Goal: Task Accomplishment & Management: Use online tool/utility

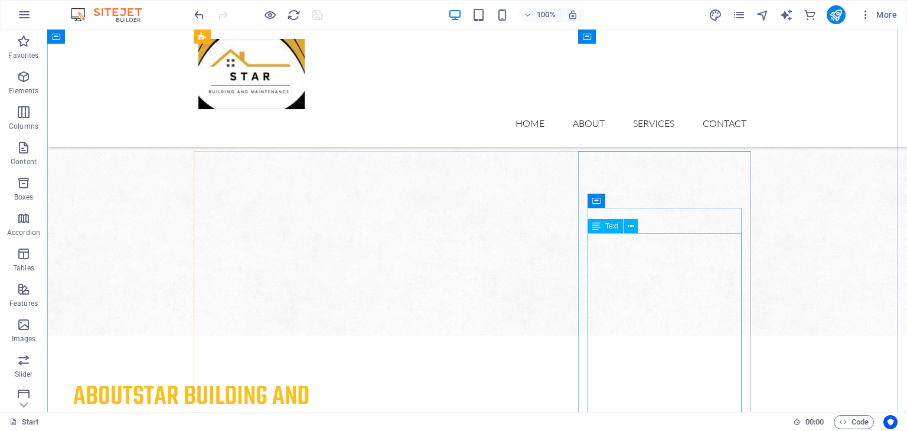
scroll to position [1181, 0]
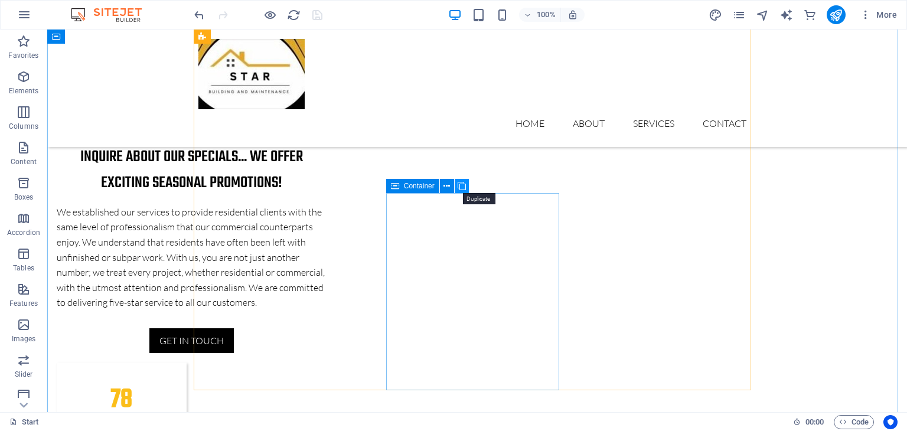
click at [461, 187] on icon at bounding box center [461, 186] width 8 height 12
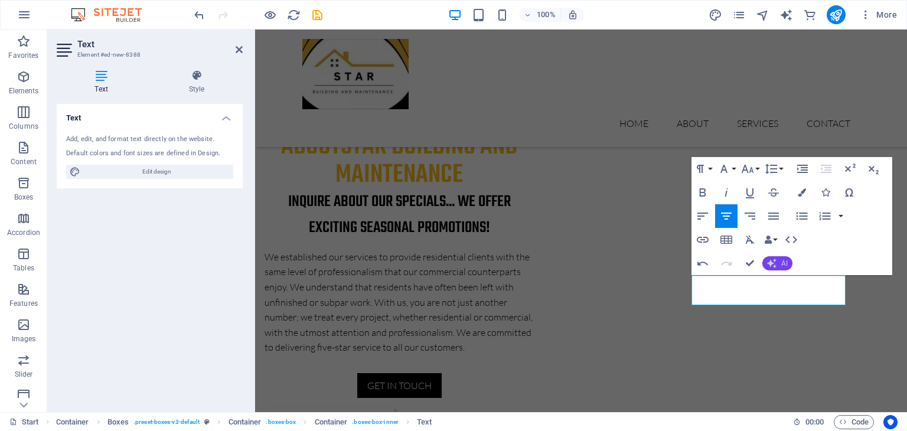
click at [777, 262] on button "AI" at bounding box center [777, 263] width 30 height 14
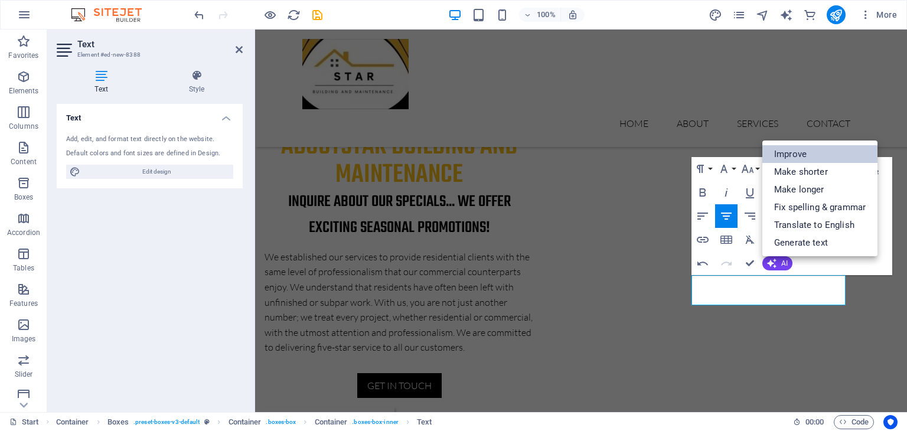
click at [806, 156] on link "Improve" at bounding box center [819, 154] width 115 height 18
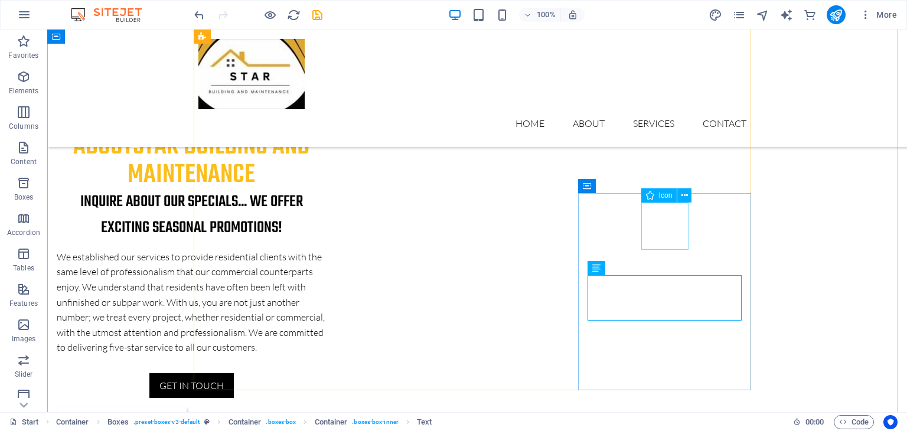
click at [664, 198] on span "Icon" at bounding box center [666, 195] width 14 height 7
select select "xMidYMid"
select select "px"
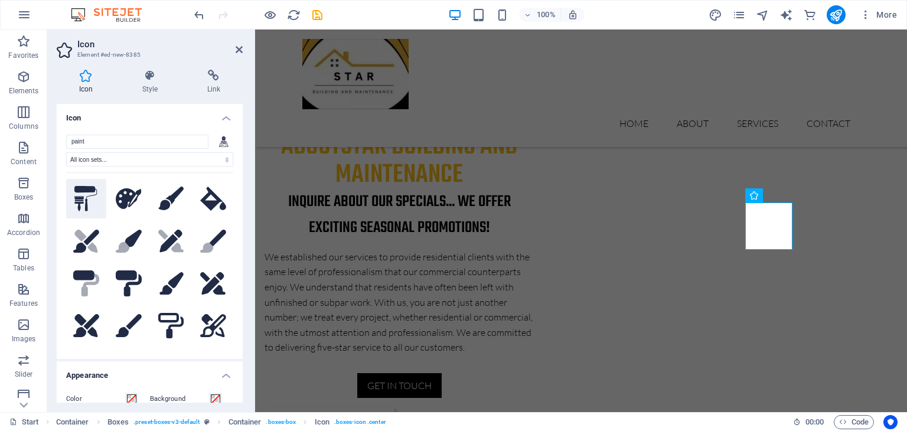
type input "paint"
click at [83, 197] on icon at bounding box center [85, 199] width 23 height 26
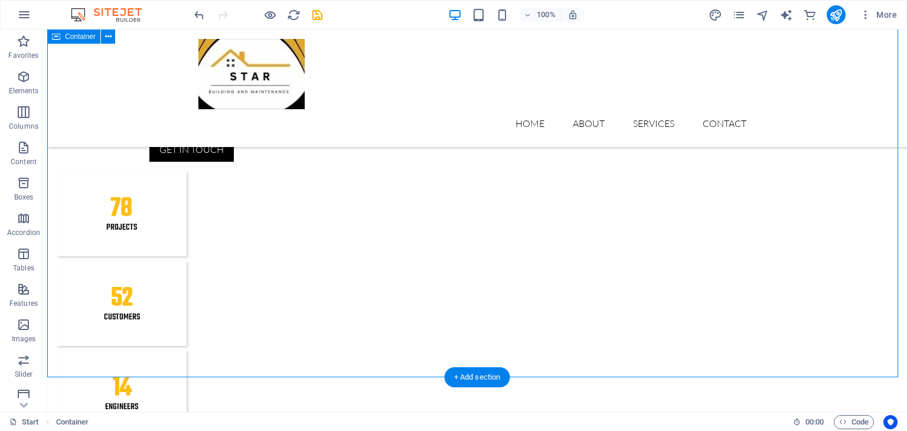
scroll to position [1241, 0]
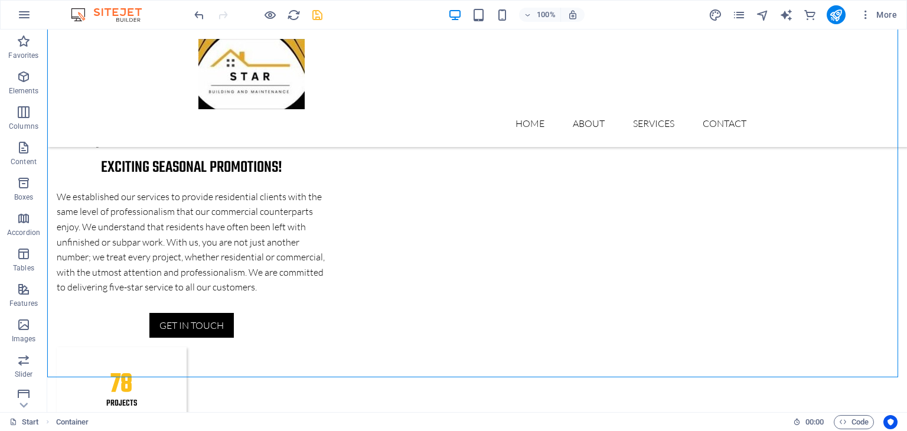
click at [320, 12] on icon "save" at bounding box center [317, 15] width 14 height 14
checkbox input "false"
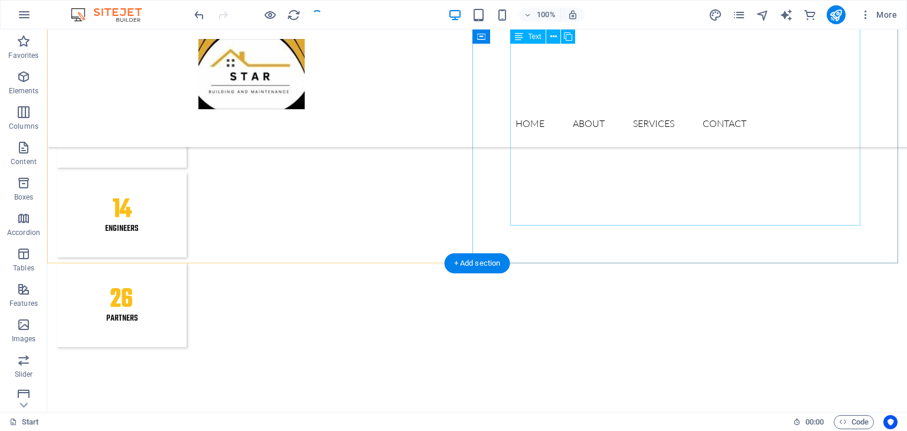
scroll to position [2008, 0]
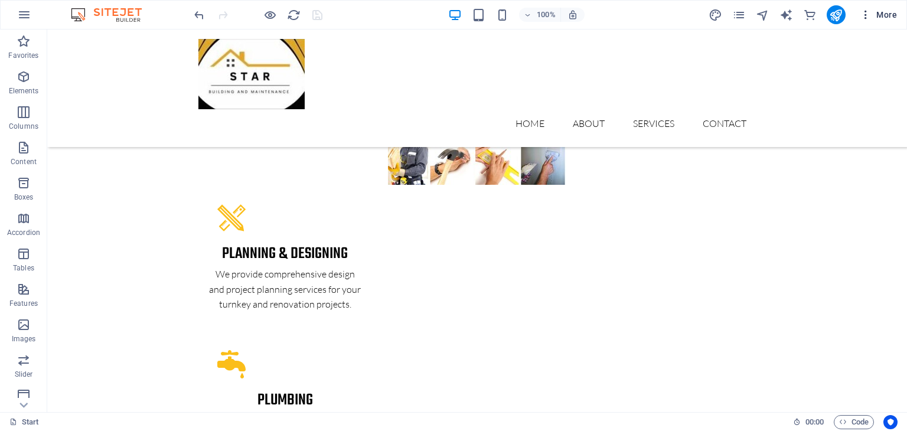
click at [862, 12] on icon "button" at bounding box center [865, 15] width 12 height 12
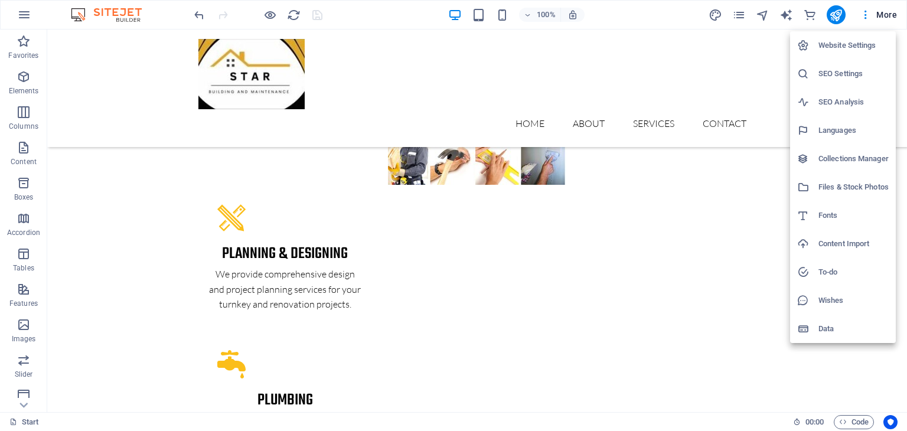
click at [28, 17] on div at bounding box center [453, 215] width 907 height 431
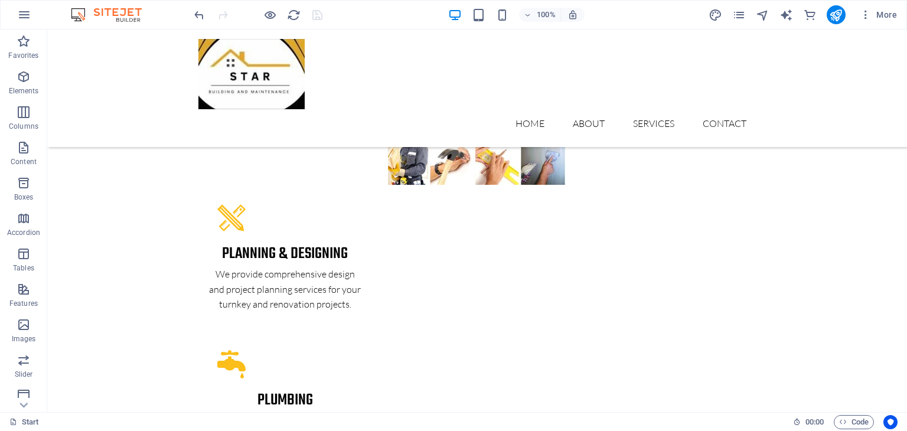
click at [24, 17] on icon "button" at bounding box center [24, 15] width 14 height 14
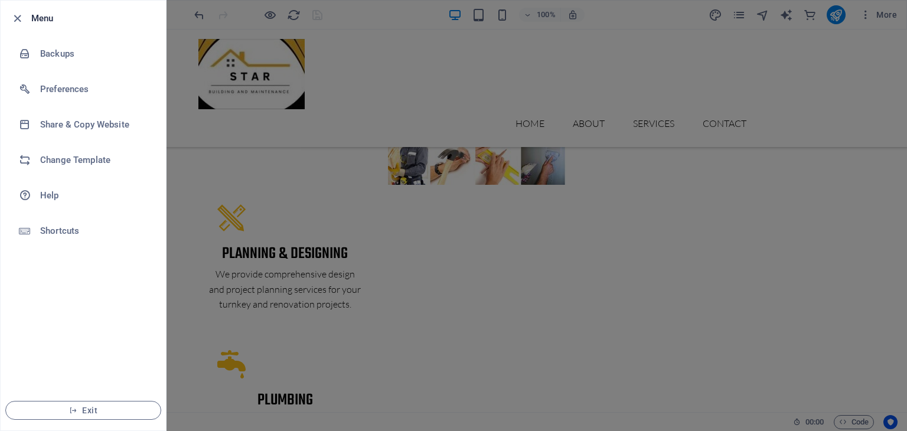
click at [615, 87] on div at bounding box center [453, 215] width 907 height 431
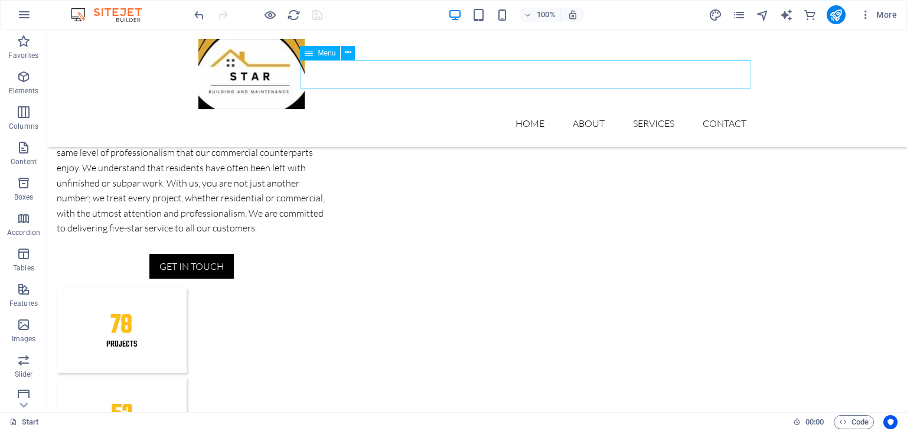
scroll to position [887, 0]
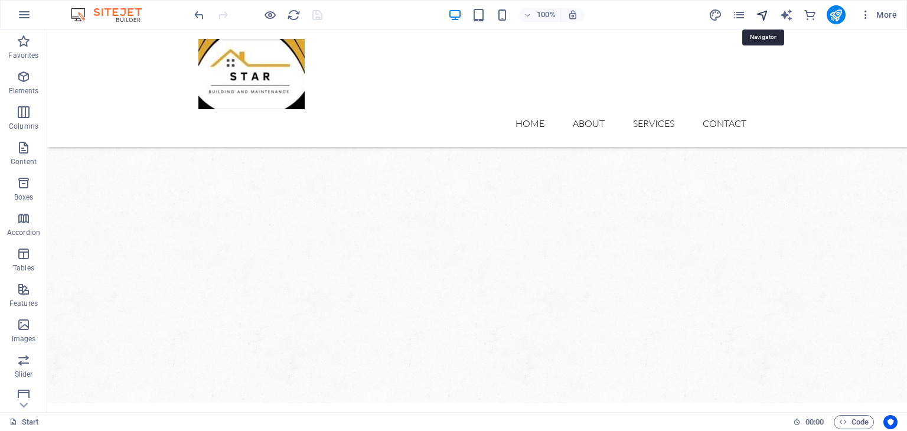
click at [763, 17] on icon "navigator" at bounding box center [763, 15] width 14 height 14
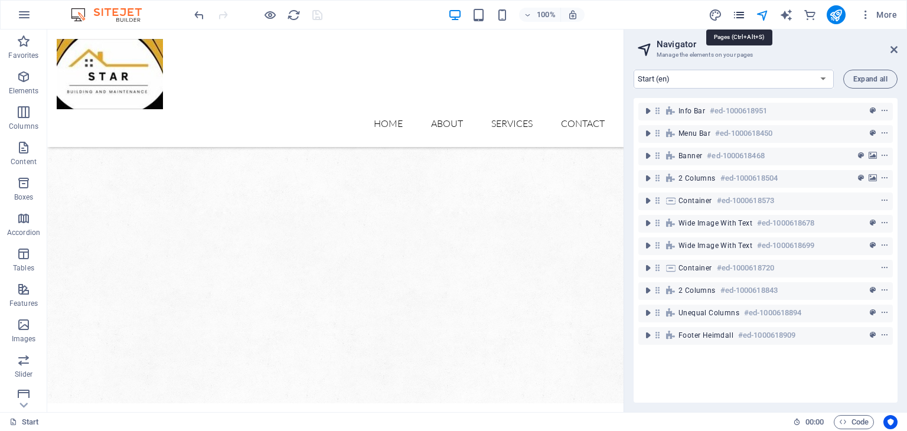
click at [736, 16] on icon "pages" at bounding box center [739, 15] width 14 height 14
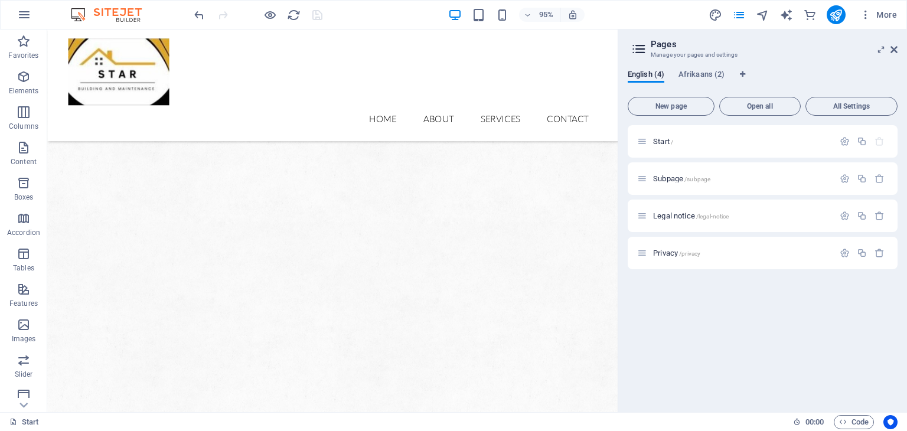
click at [638, 50] on icon at bounding box center [639, 49] width 18 height 17
click at [891, 47] on icon at bounding box center [893, 49] width 7 height 9
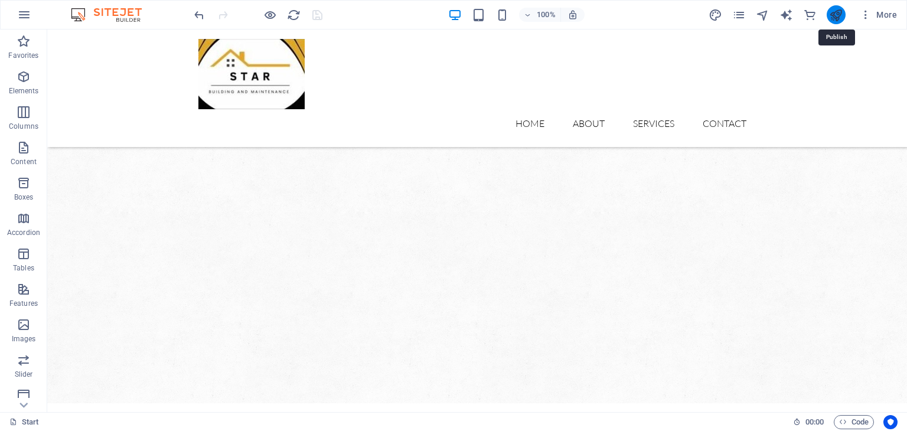
click at [831, 20] on icon "publish" at bounding box center [836, 15] width 14 height 14
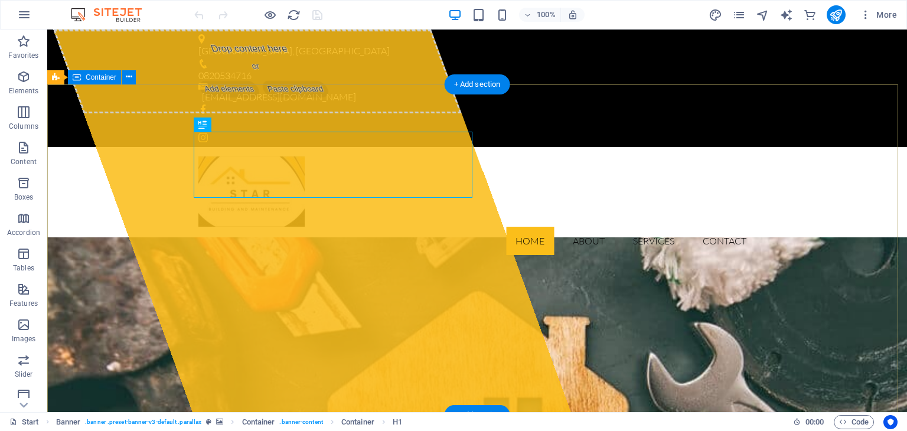
scroll to position [59, 0]
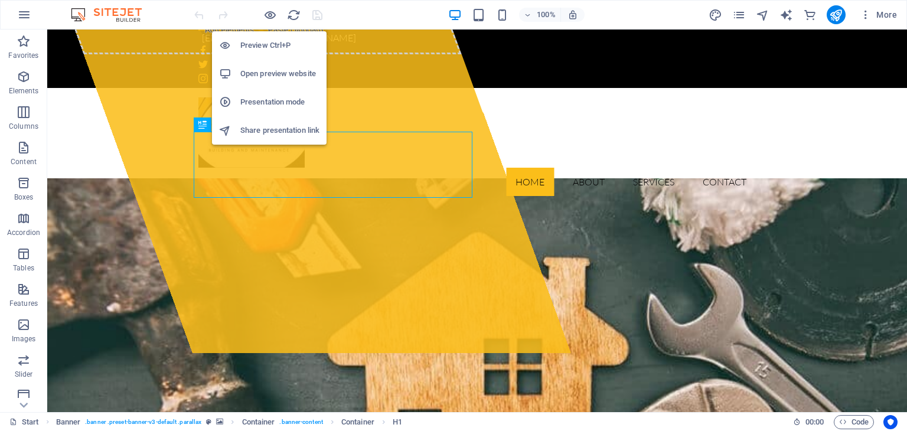
drag, startPoint x: 274, startPoint y: 15, endPoint x: 300, endPoint y: 22, distance: 26.9
click at [274, 15] on icon "button" at bounding box center [270, 15] width 14 height 14
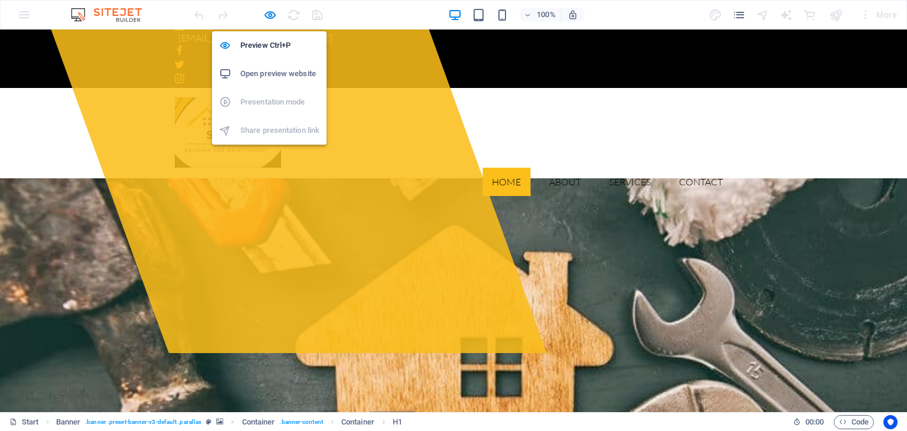
click at [266, 71] on h6 "Open preview website" at bounding box center [279, 74] width 79 height 14
drag, startPoint x: 381, startPoint y: 29, endPoint x: 270, endPoint y: 14, distance: 111.4
click at [270, 14] on icon "button" at bounding box center [270, 15] width 14 height 14
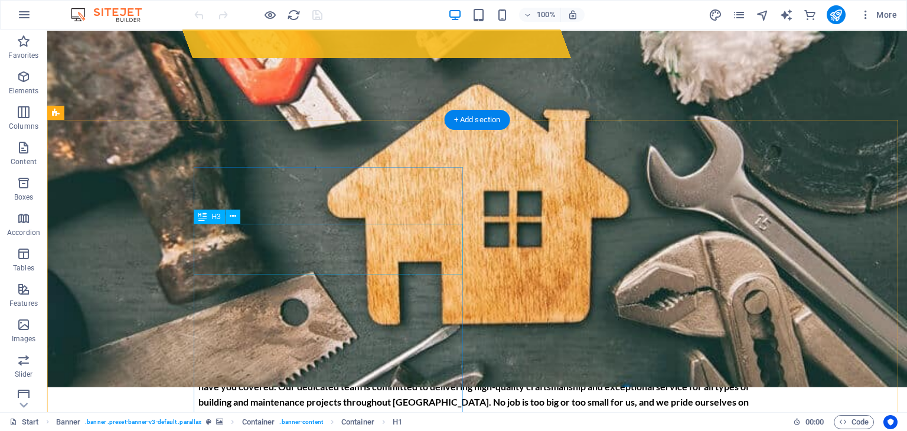
scroll to position [413, 0]
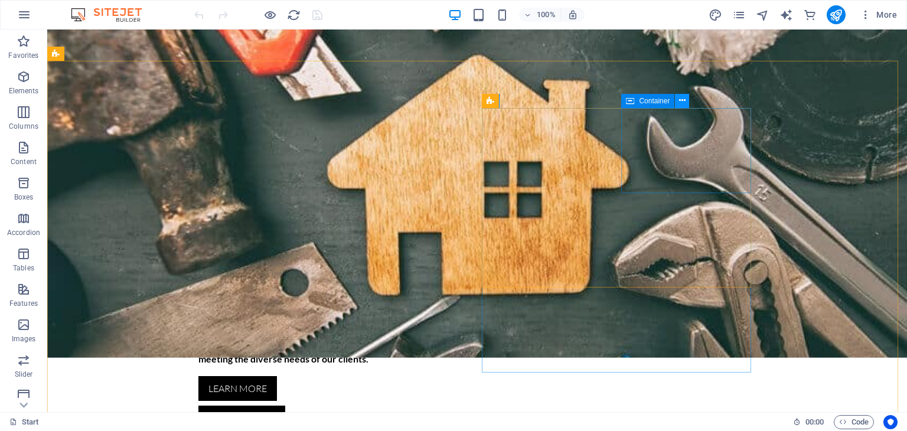
click at [685, 102] on icon at bounding box center [682, 100] width 6 height 12
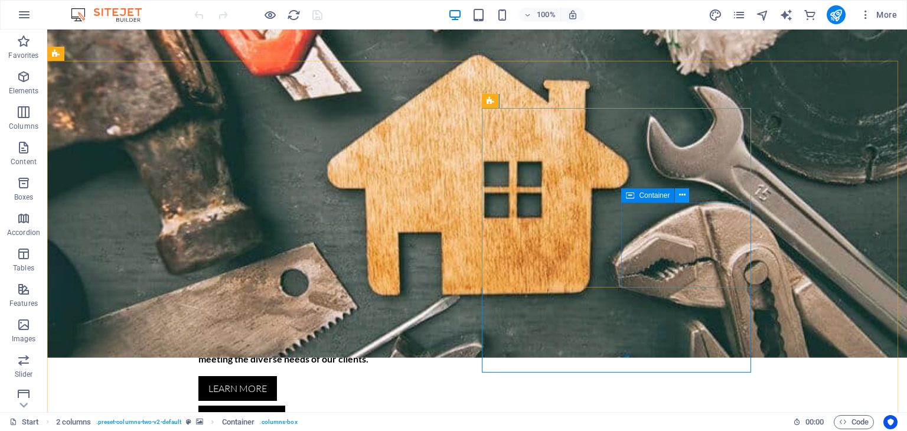
click at [686, 195] on button at bounding box center [682, 195] width 14 height 14
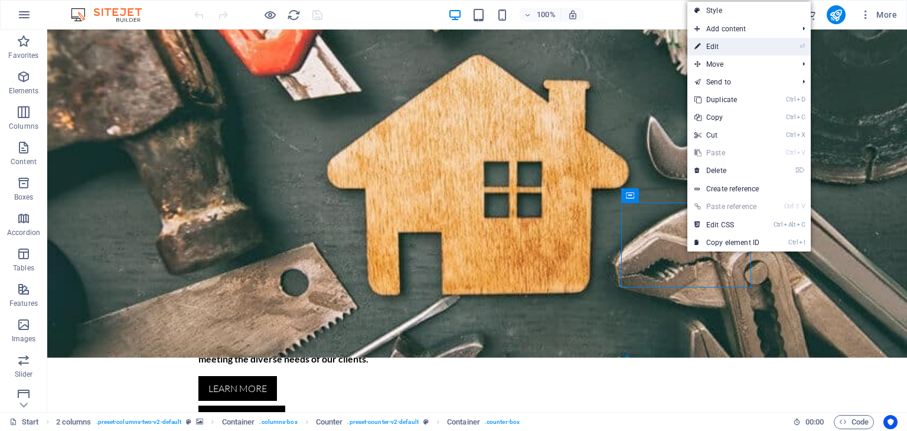
drag, startPoint x: 720, startPoint y: 40, endPoint x: 5, endPoint y: 217, distance: 737.0
click at [720, 40] on link "⏎ Edit" at bounding box center [726, 47] width 79 height 18
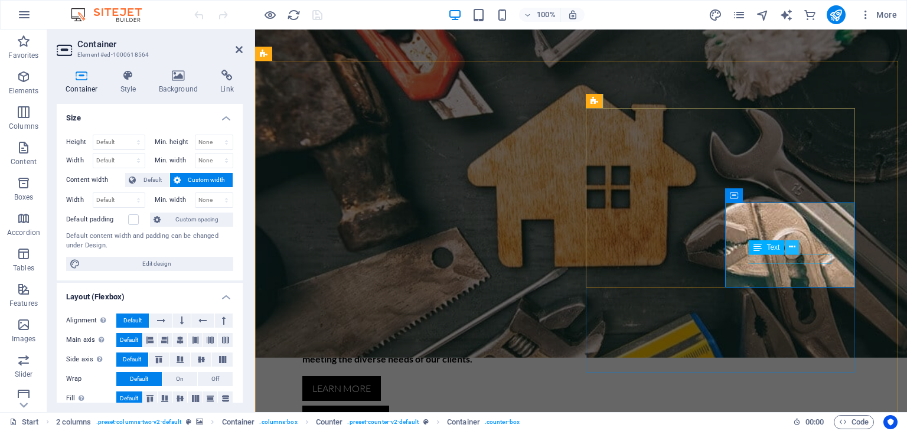
click at [796, 246] on button at bounding box center [792, 247] width 14 height 14
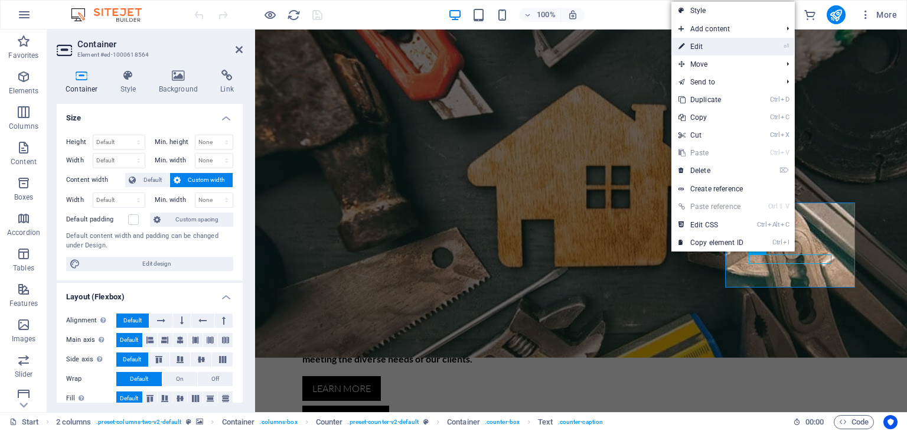
click at [719, 50] on link "⏎ Edit" at bounding box center [710, 47] width 79 height 18
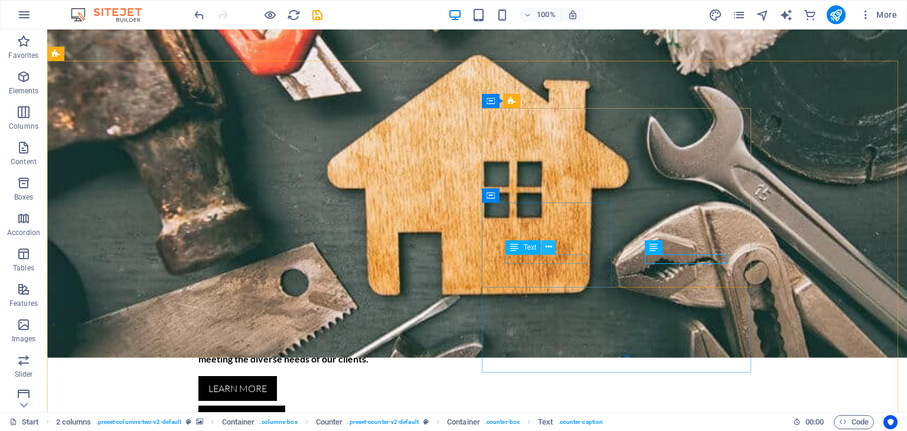
click at [552, 247] on button at bounding box center [548, 247] width 14 height 14
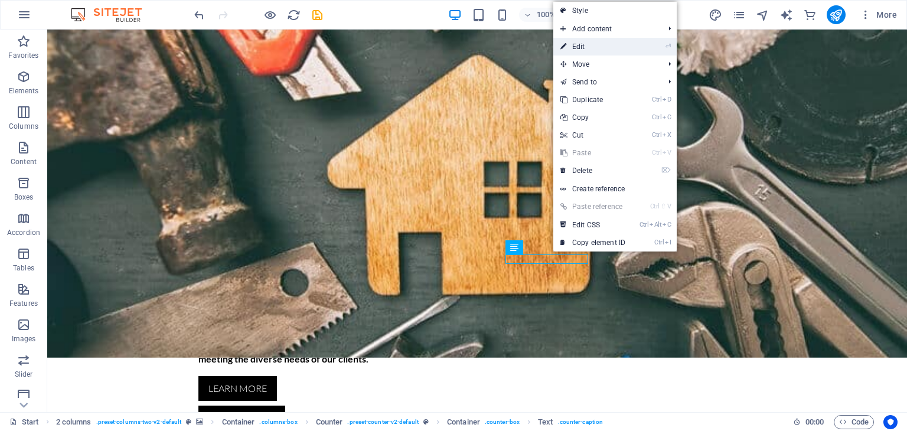
click at [584, 40] on link "⏎ Edit" at bounding box center [592, 47] width 79 height 18
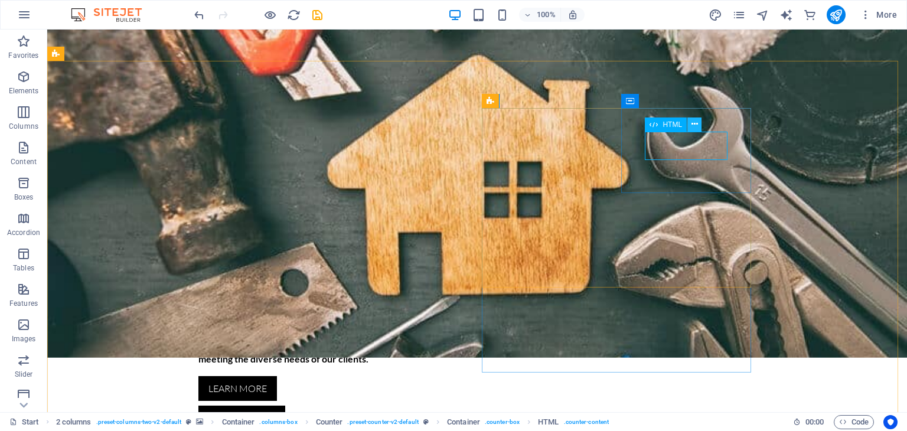
click at [697, 122] on button at bounding box center [694, 124] width 14 height 14
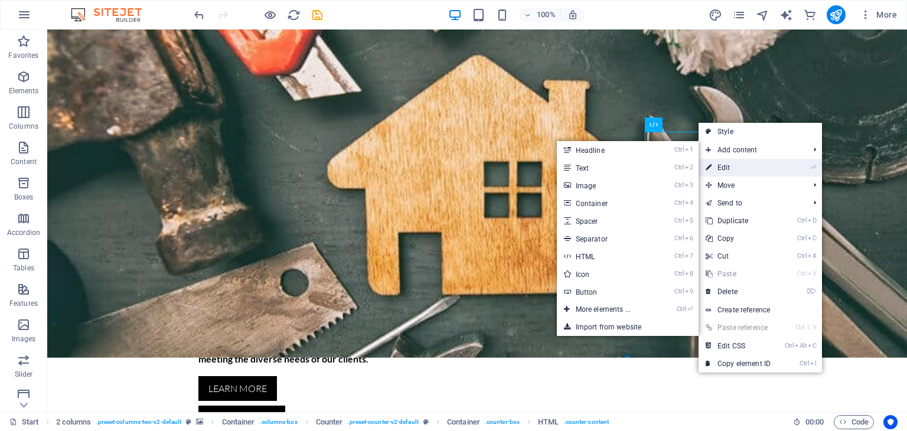
drag, startPoint x: 484, startPoint y: 141, endPoint x: 741, endPoint y: 171, distance: 258.5
click at [741, 171] on link "⏎ Edit" at bounding box center [737, 168] width 79 height 18
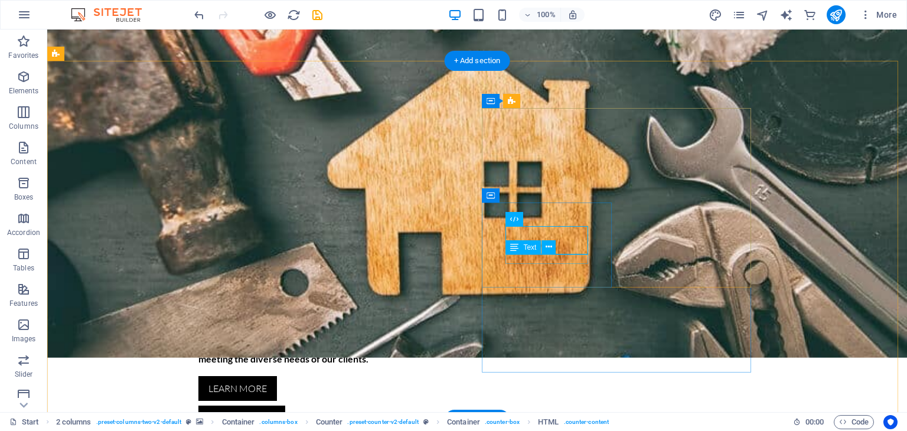
click at [550, 247] on icon at bounding box center [548, 247] width 6 height 12
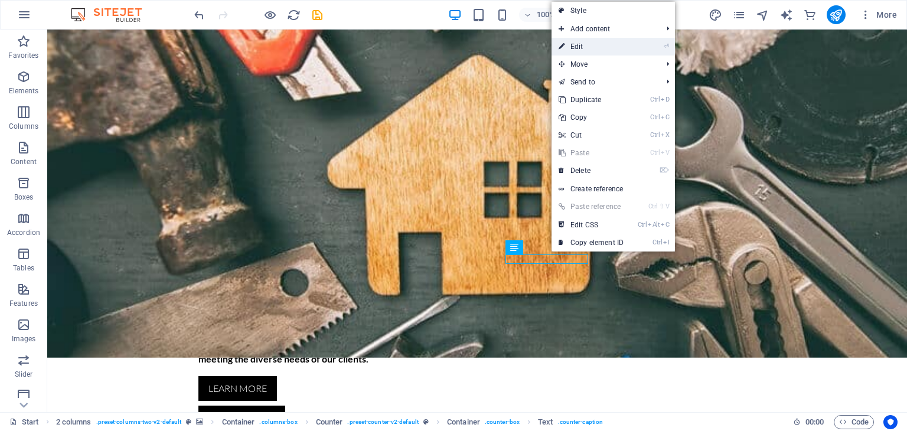
click at [586, 50] on link "⏎ Edit" at bounding box center [590, 47] width 79 height 18
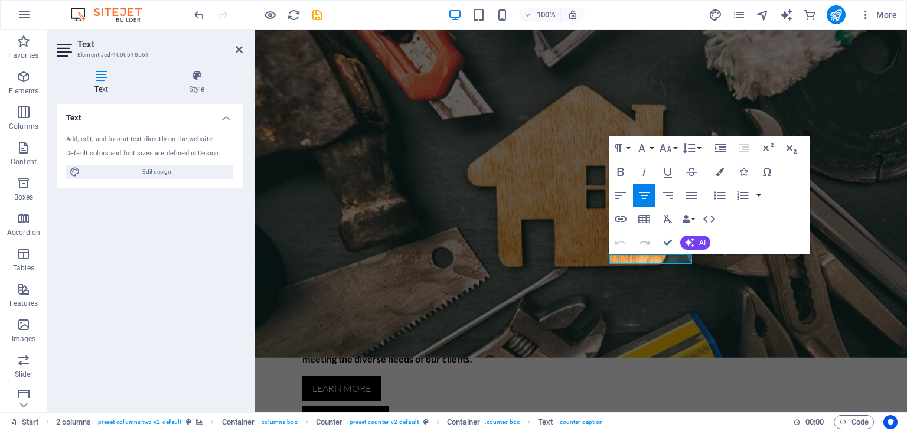
click at [649, 253] on button "Redo" at bounding box center [644, 243] width 22 height 24
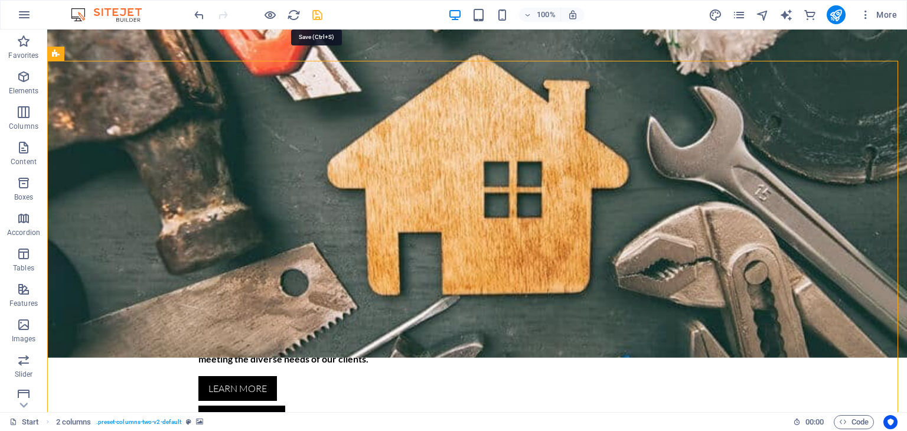
click at [316, 15] on icon "save" at bounding box center [317, 15] width 14 height 14
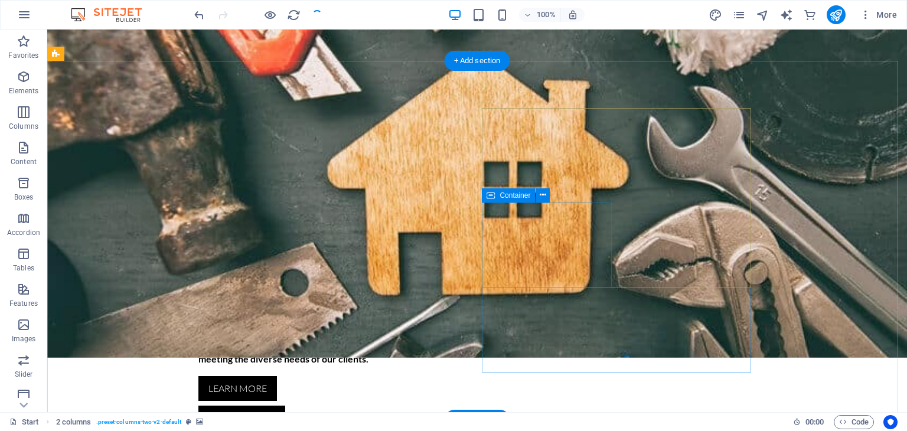
checkbox input "false"
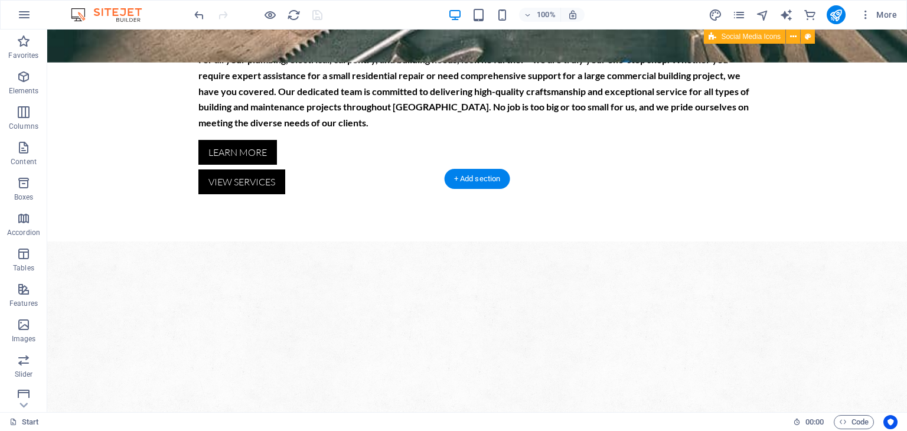
scroll to position [295, 0]
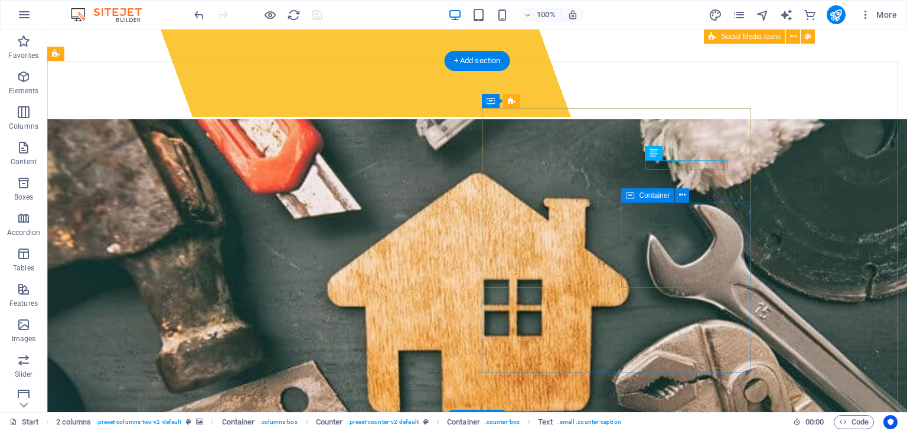
scroll to position [413, 0]
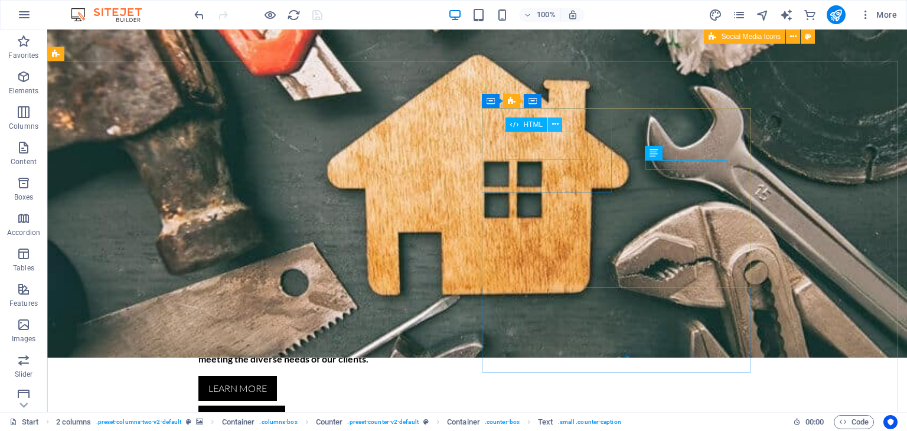
click at [554, 121] on icon at bounding box center [555, 124] width 6 height 12
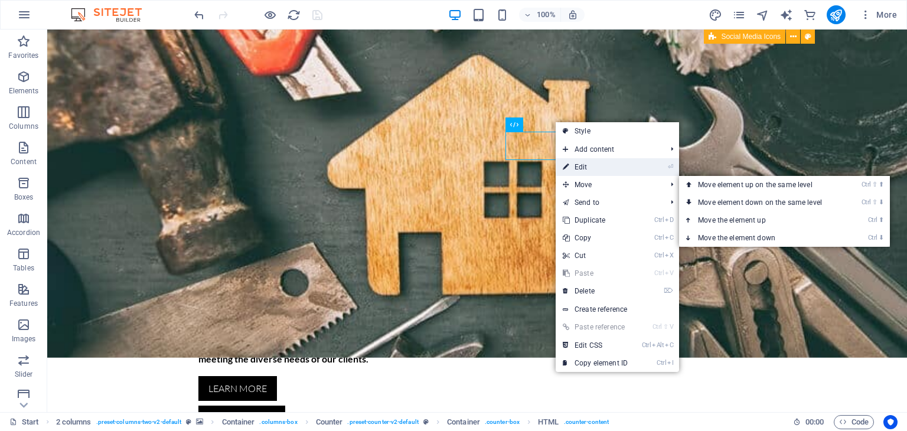
drag, startPoint x: 632, startPoint y: 171, endPoint x: 45, endPoint y: 114, distance: 589.5
click at [632, 171] on link "⏎ Edit" at bounding box center [594, 167] width 79 height 18
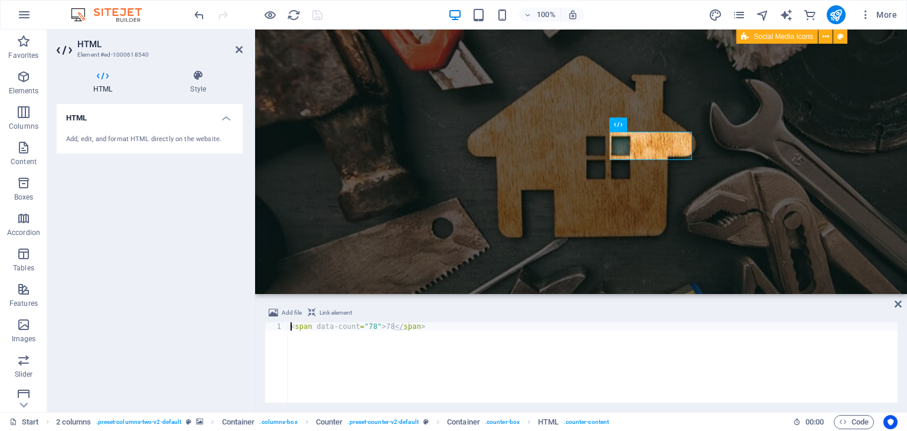
click at [234, 119] on h4 "HTML" at bounding box center [150, 114] width 186 height 21
click at [231, 122] on h4 "HTML" at bounding box center [150, 118] width 186 height 28
click at [663, 123] on button at bounding box center [659, 124] width 14 height 14
click at [859, 346] on div "< span data-count = "78" > 78 </ span >" at bounding box center [592, 370] width 609 height 97
click at [364, 12] on div "100% More" at bounding box center [547, 14] width 710 height 19
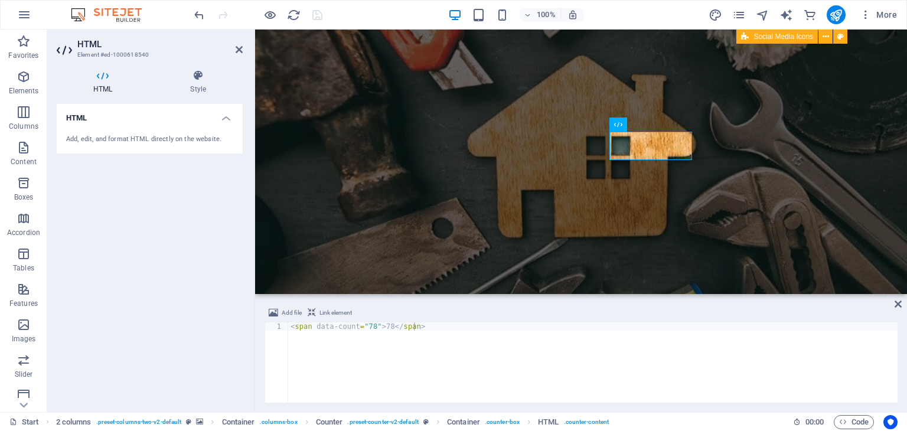
click at [632, 340] on div "< span data-count = "78" > 78 </ span >" at bounding box center [592, 370] width 609 height 97
click at [749, 152] on div "Text" at bounding box center [766, 153] width 35 height 14
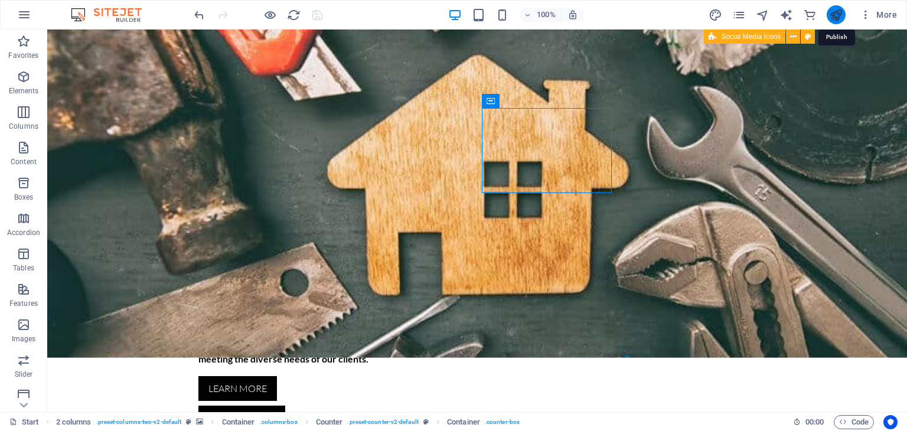
click at [829, 17] on icon "publish" at bounding box center [836, 15] width 14 height 14
